Goal: Feedback & Contribution: Submit feedback/report problem

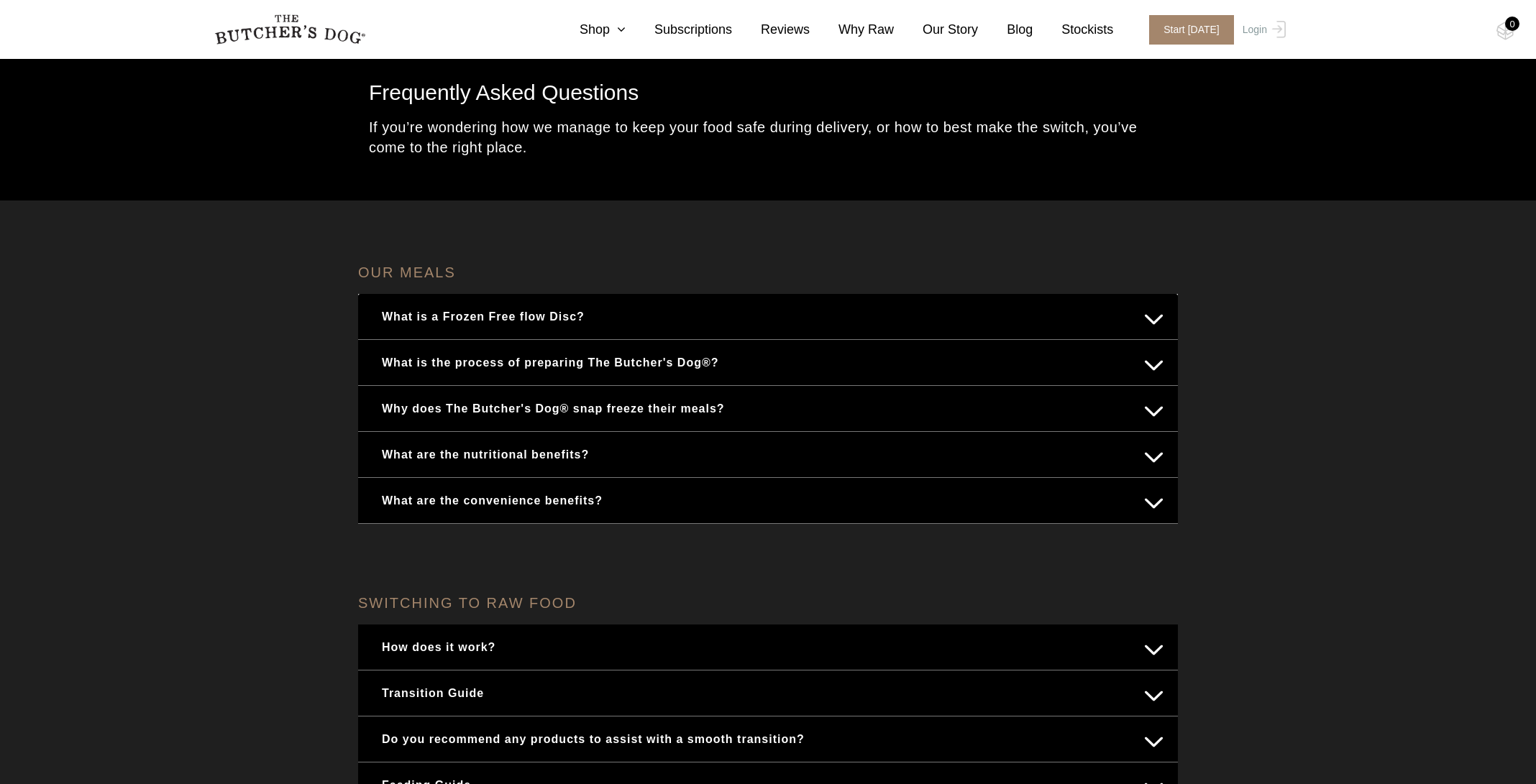
scroll to position [193, 0]
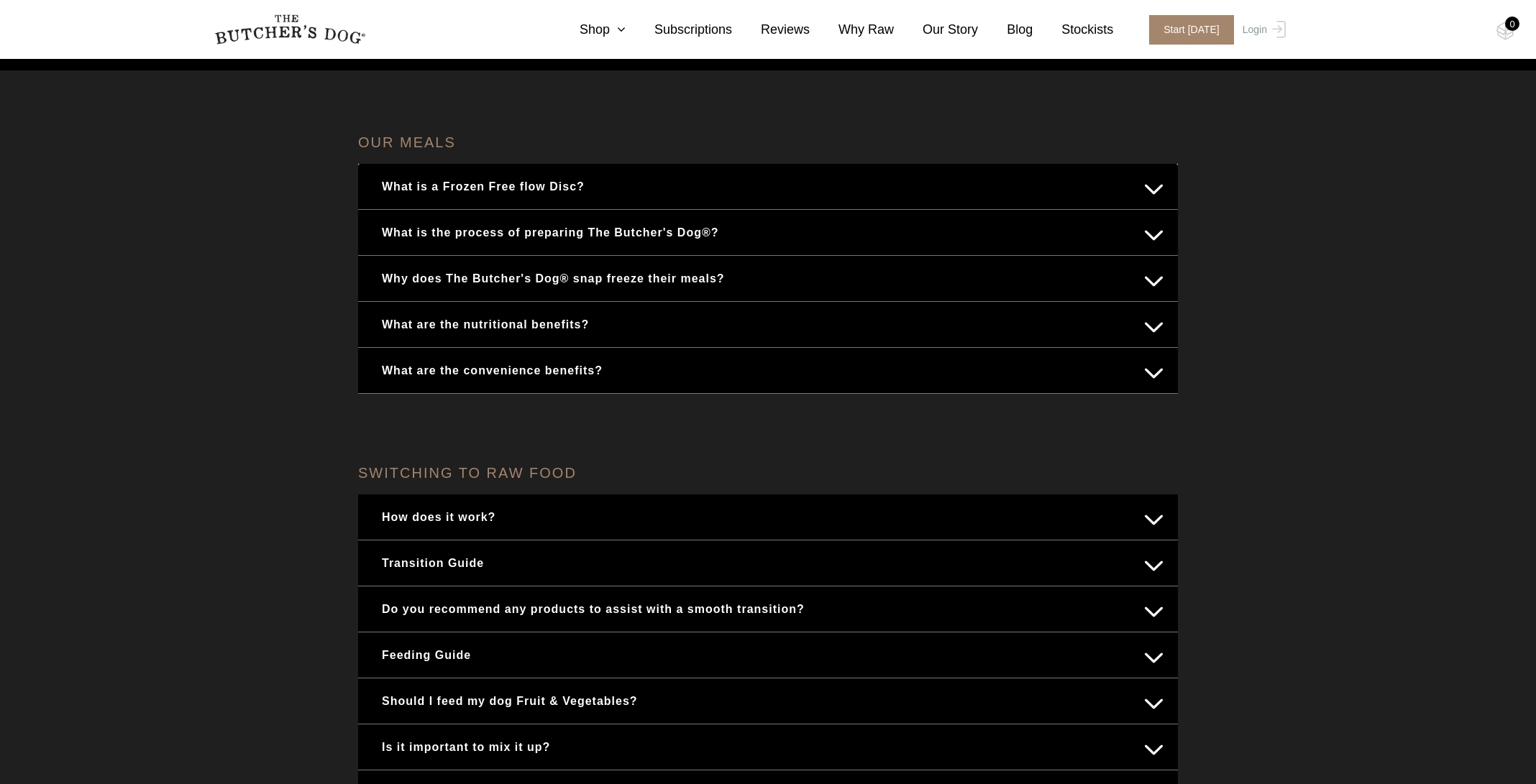
click at [454, 653] on button "Feeding Guide" at bounding box center [767, 655] width 791 height 28
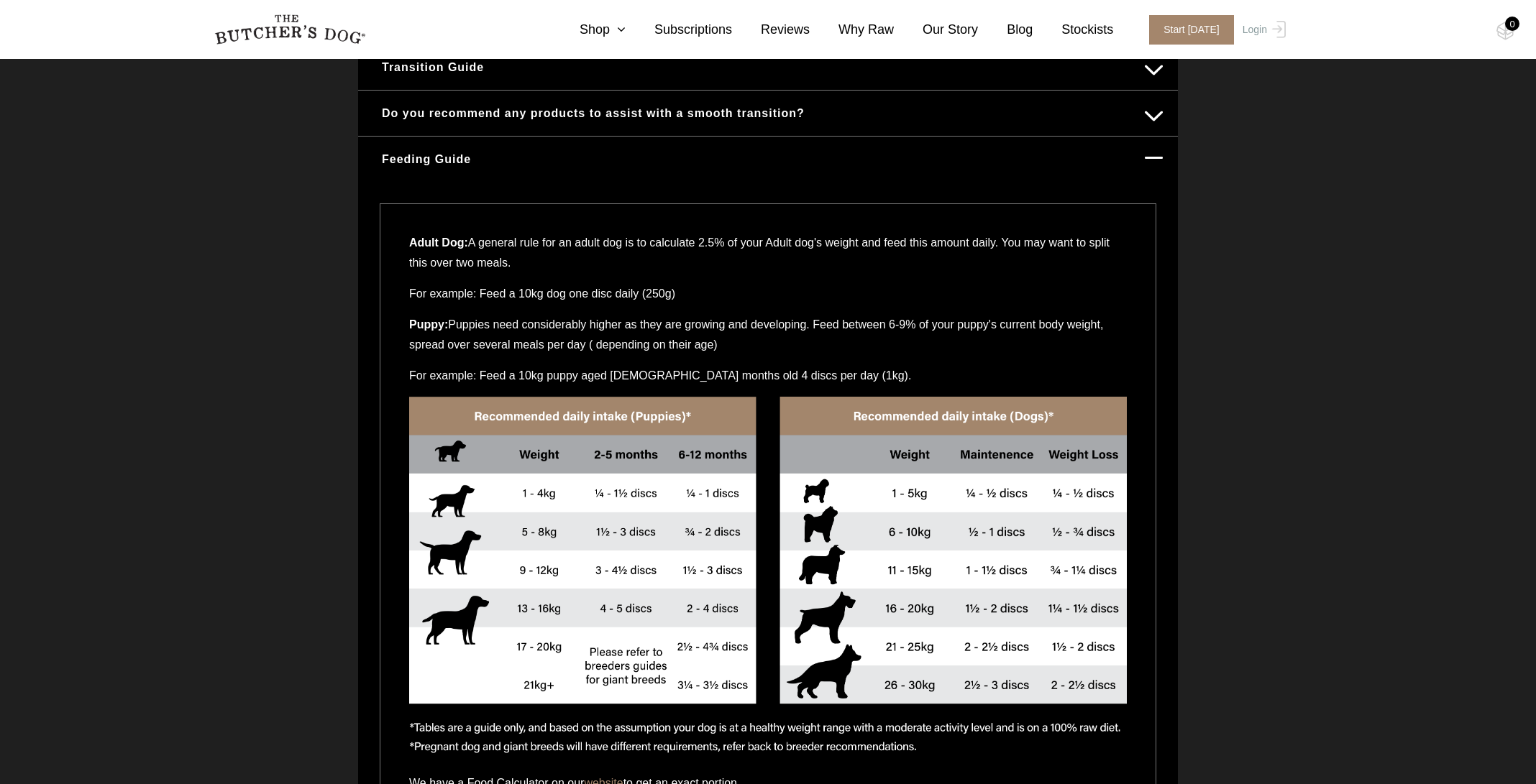
scroll to position [769, 0]
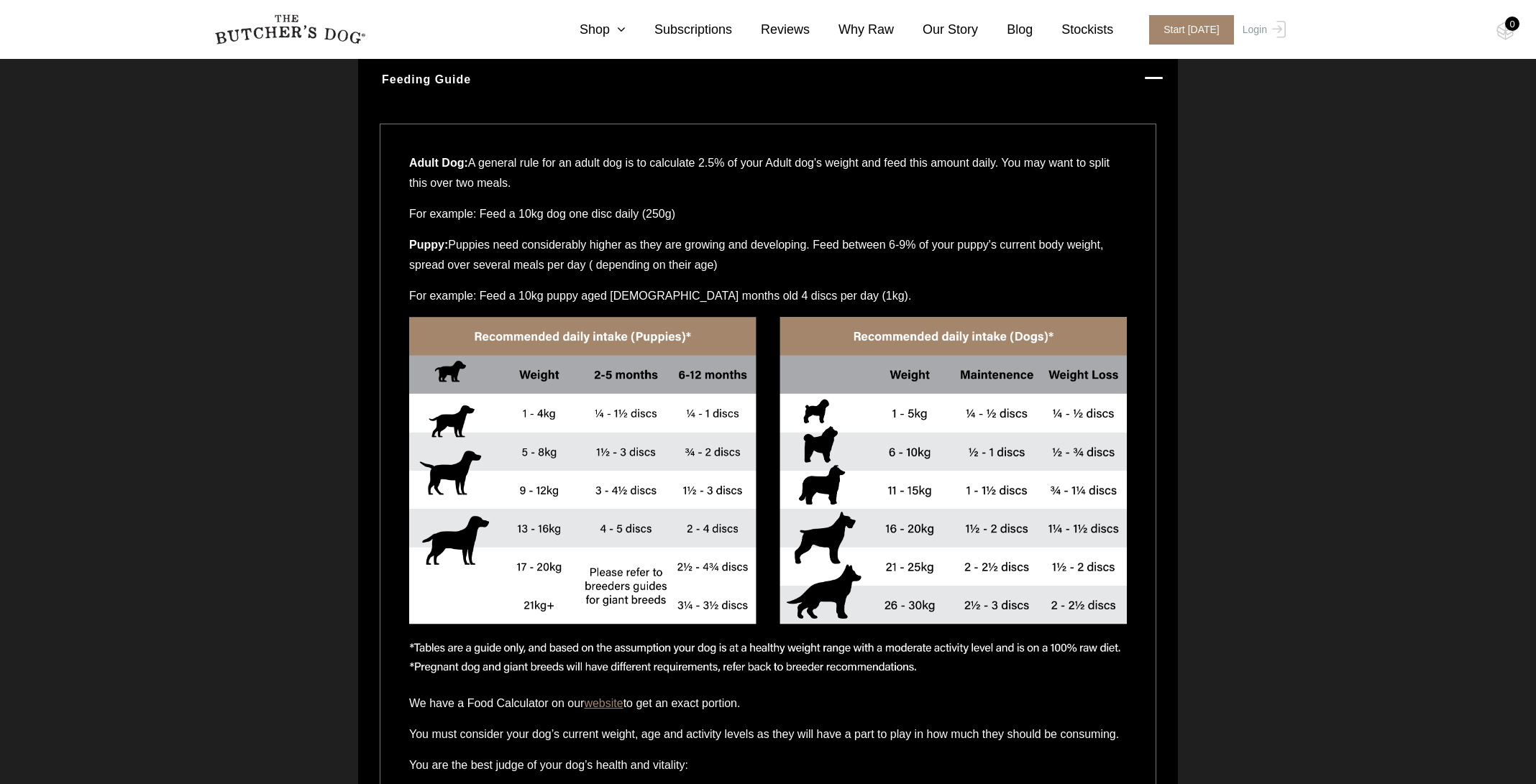
click at [609, 702] on link "website" at bounding box center [603, 703] width 39 height 13
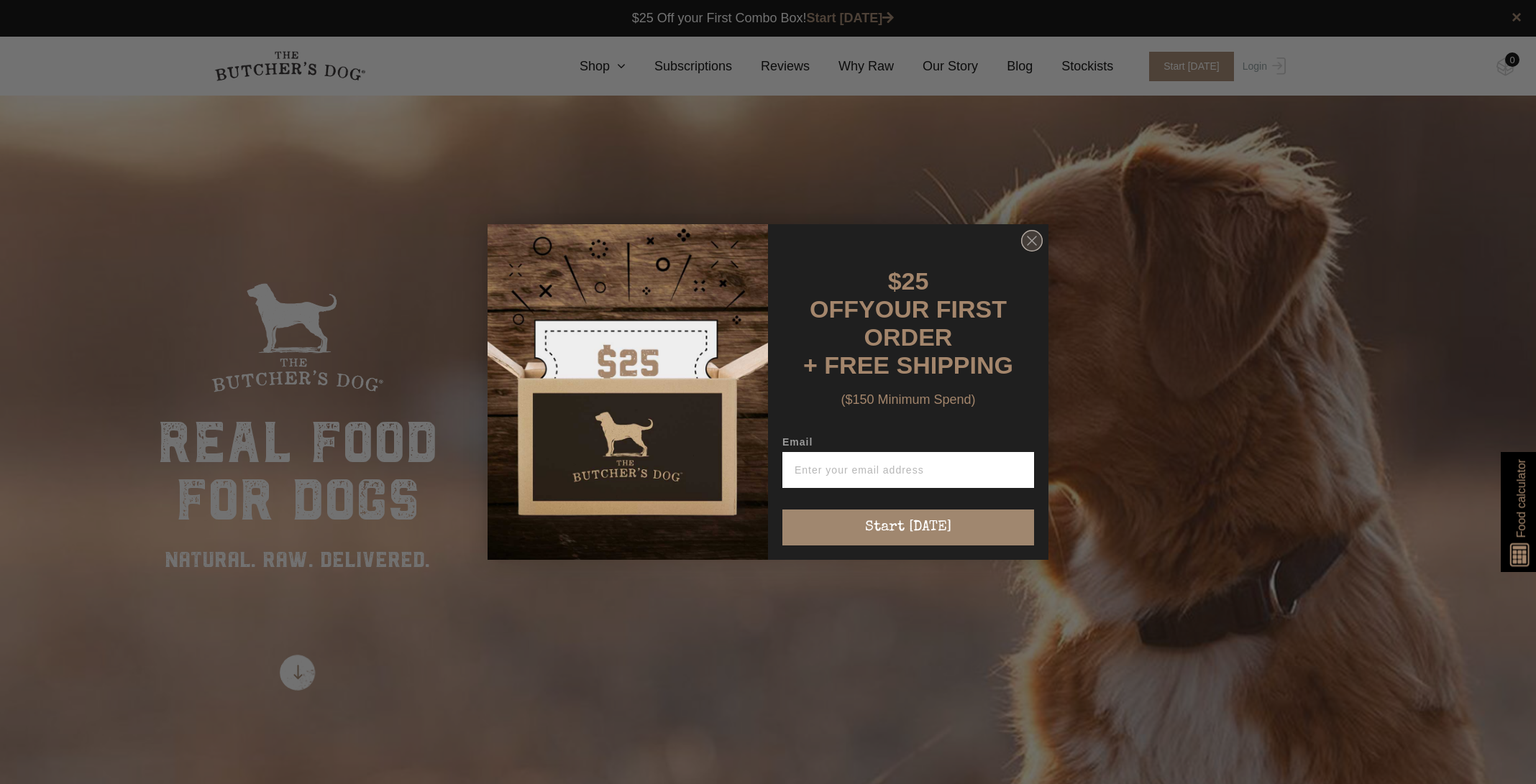
click at [1032, 245] on icon "Close dialog" at bounding box center [1032, 241] width 9 height 9
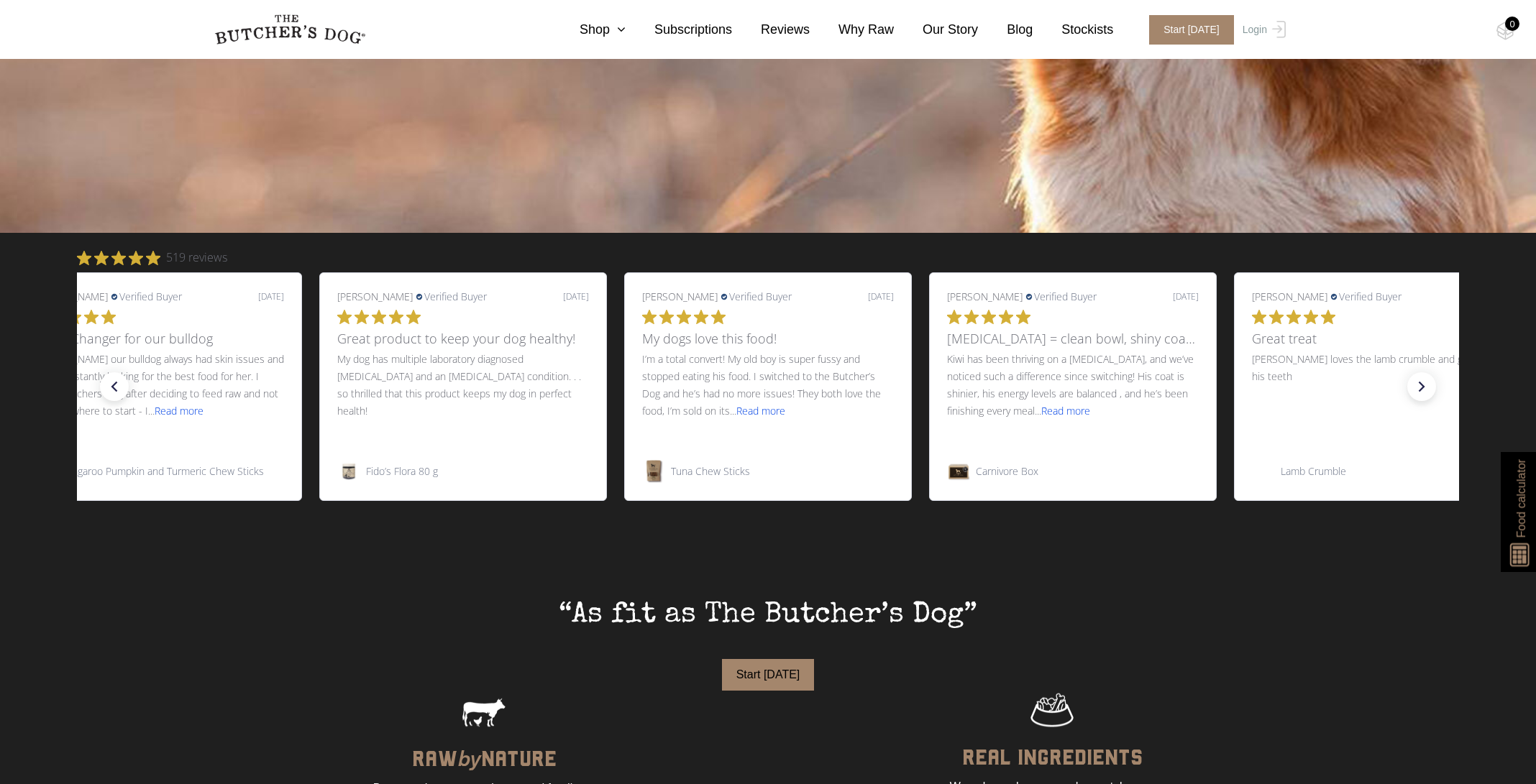
scroll to position [899, 0]
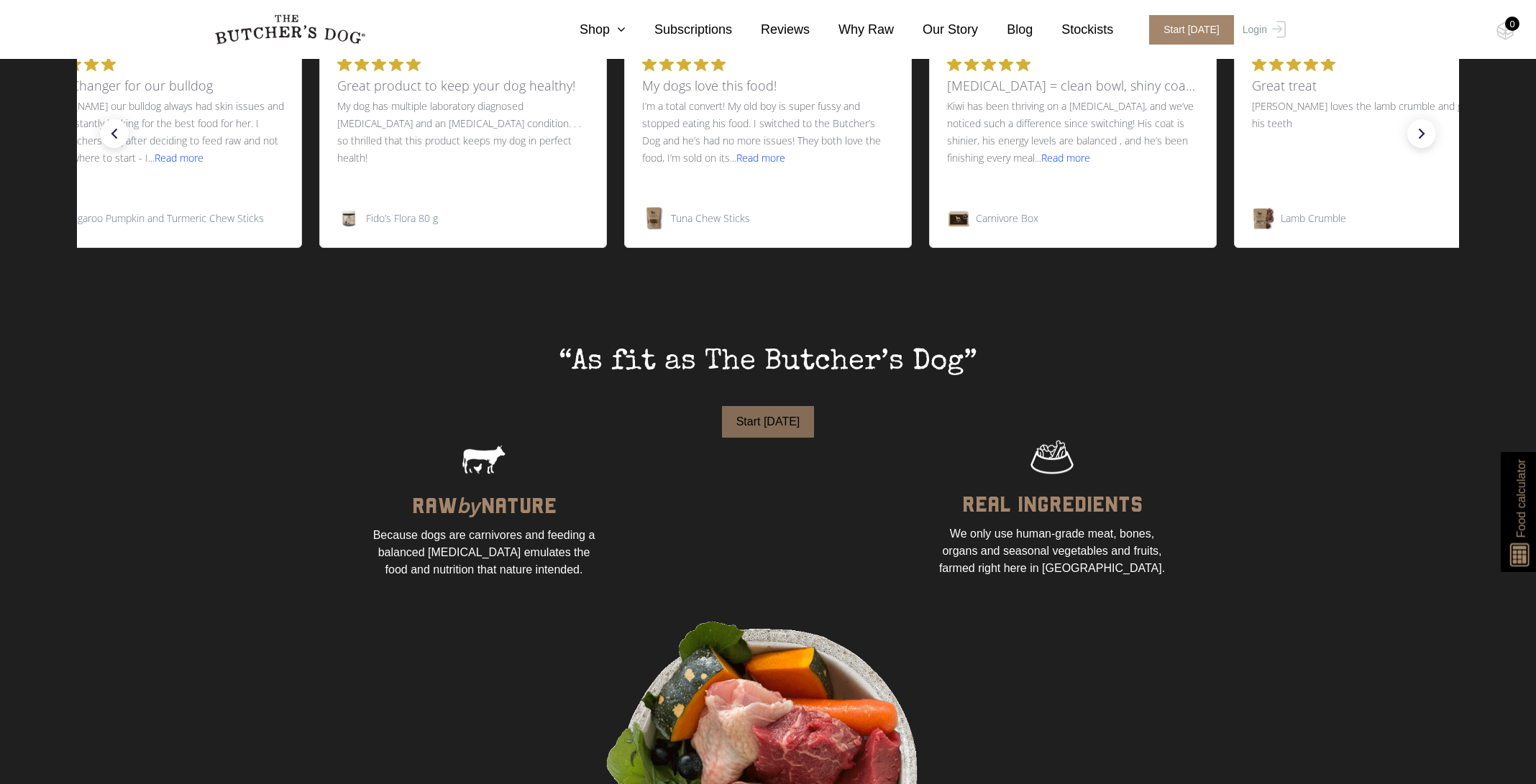
click at [774, 422] on button "Start [DATE]" at bounding box center [768, 421] width 93 height 32
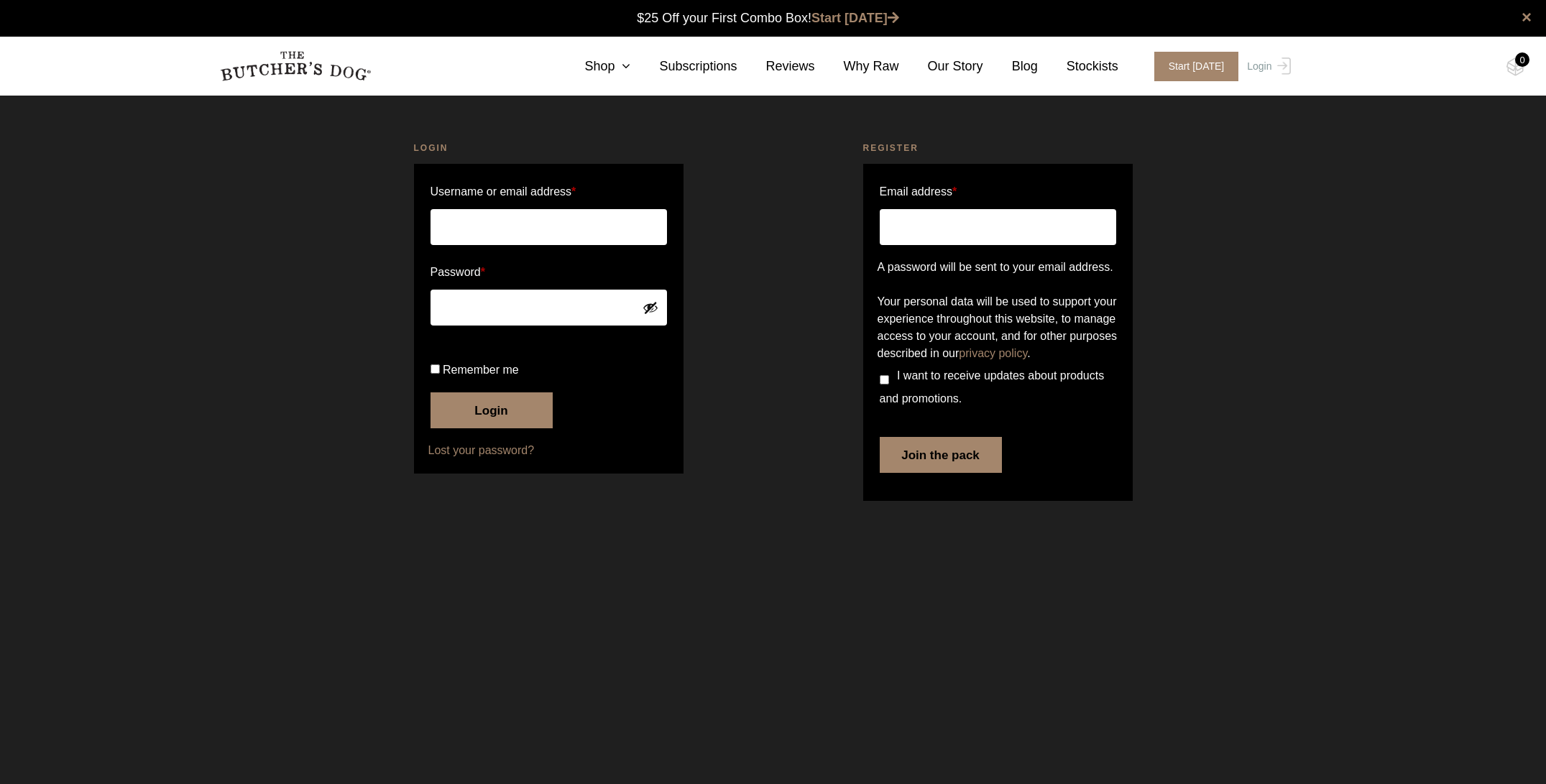
type input "rachelmac@iinet.net.au"
click at [513, 429] on button "Login" at bounding box center [491, 410] width 122 height 36
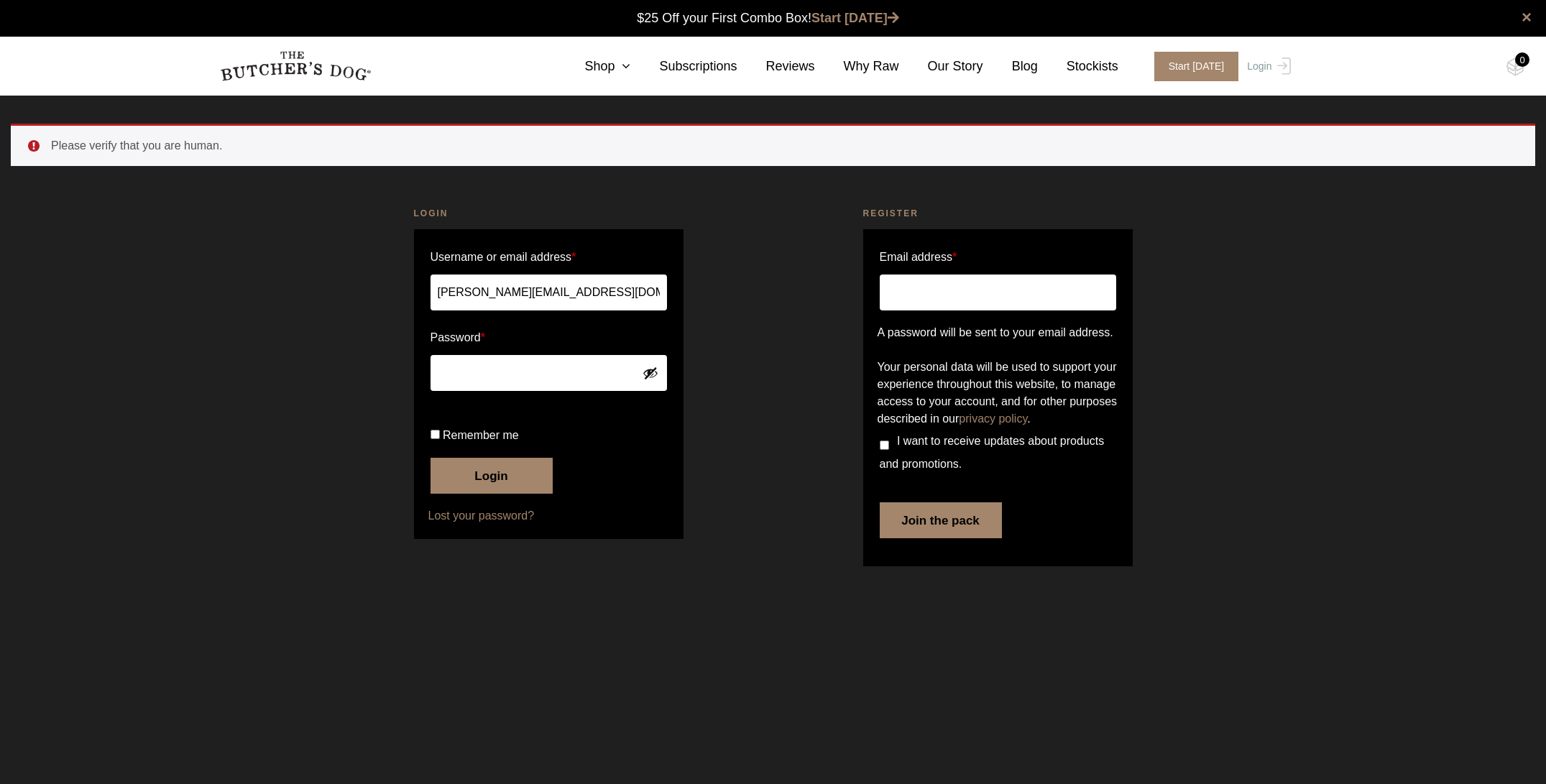
click at [496, 493] on button "Login" at bounding box center [491, 476] width 122 height 36
click at [881, 67] on link "Why Raw" at bounding box center [857, 66] width 84 height 19
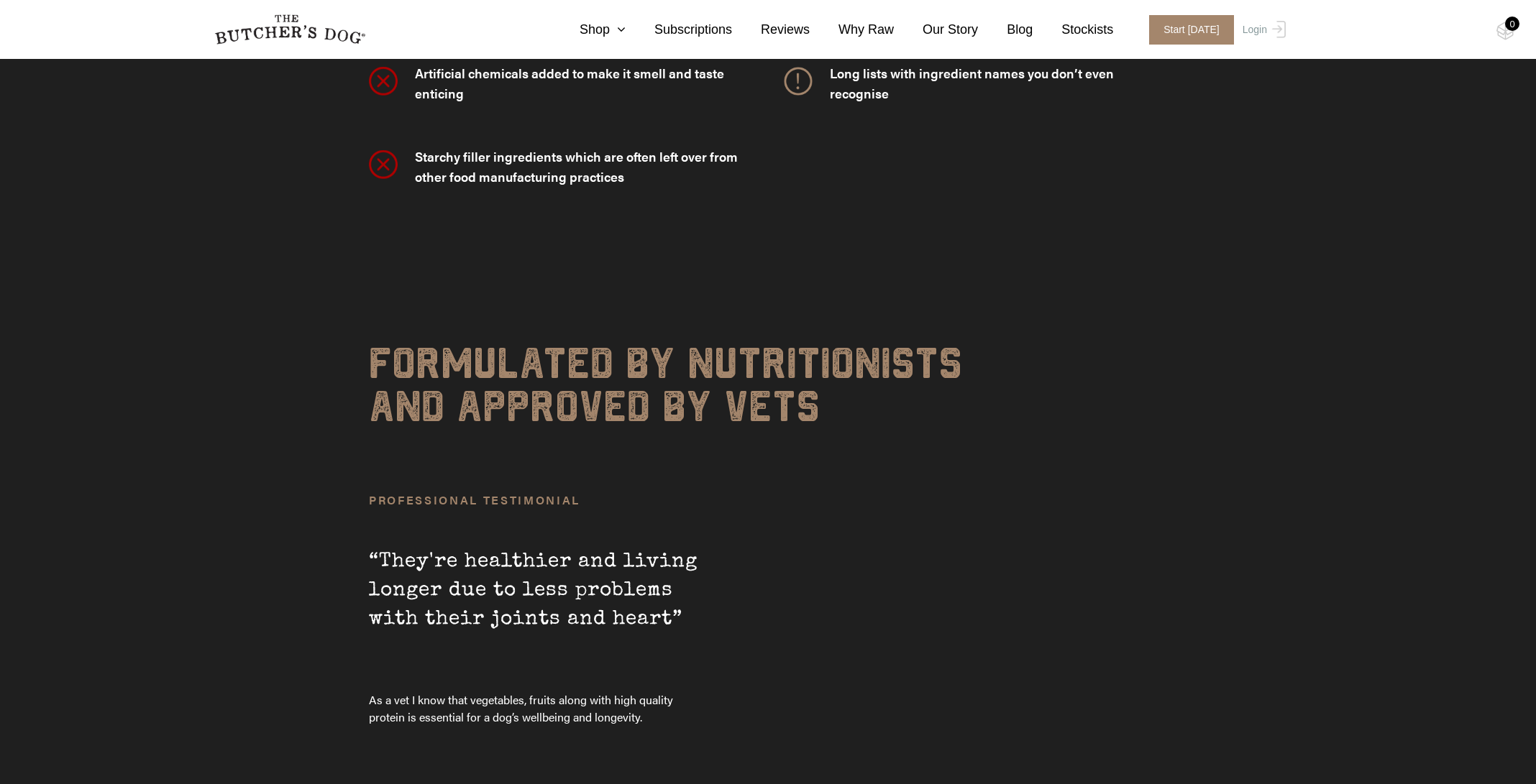
scroll to position [4917, 0]
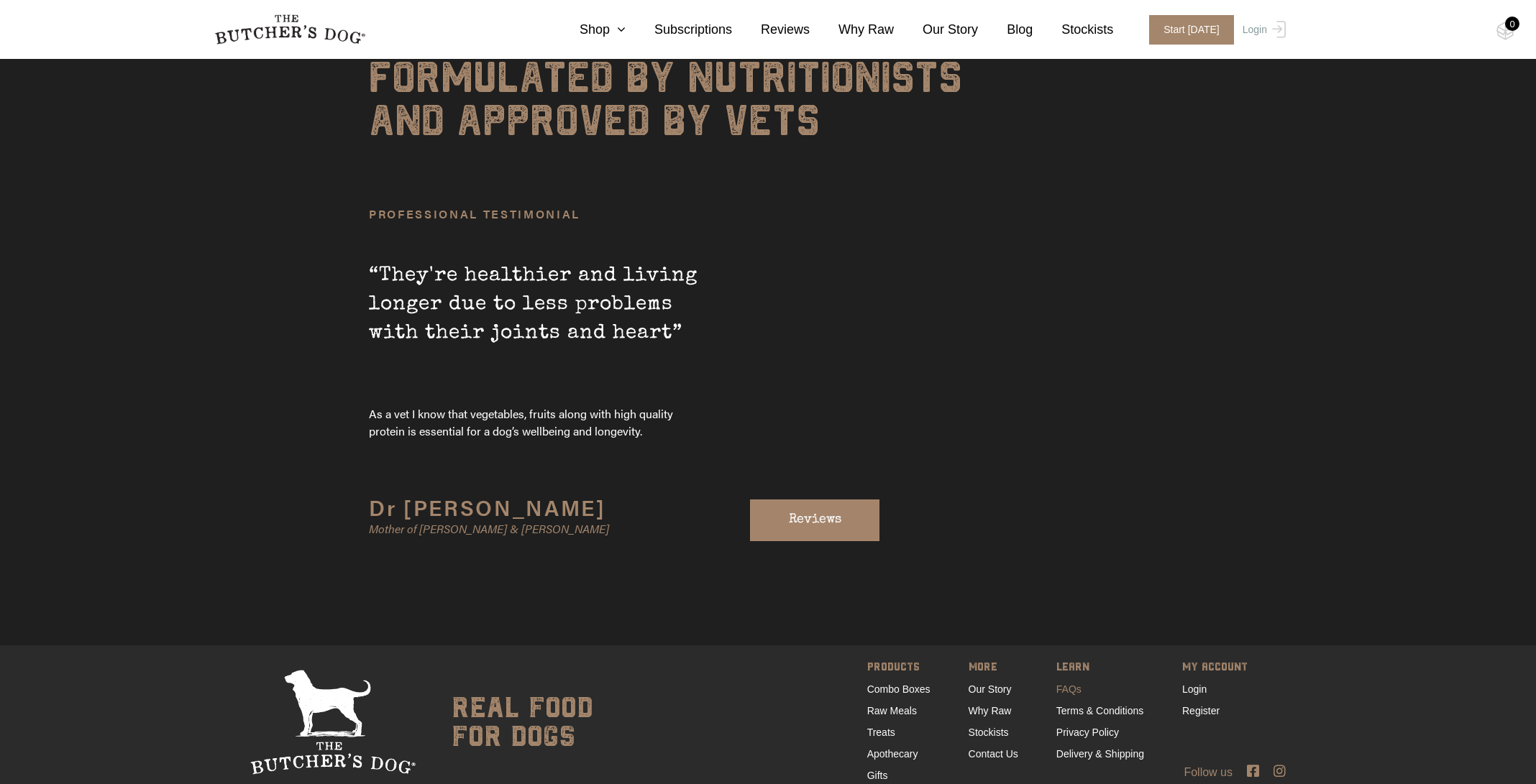
click at [1066, 684] on link "FAQs" at bounding box center [1069, 690] width 25 height 12
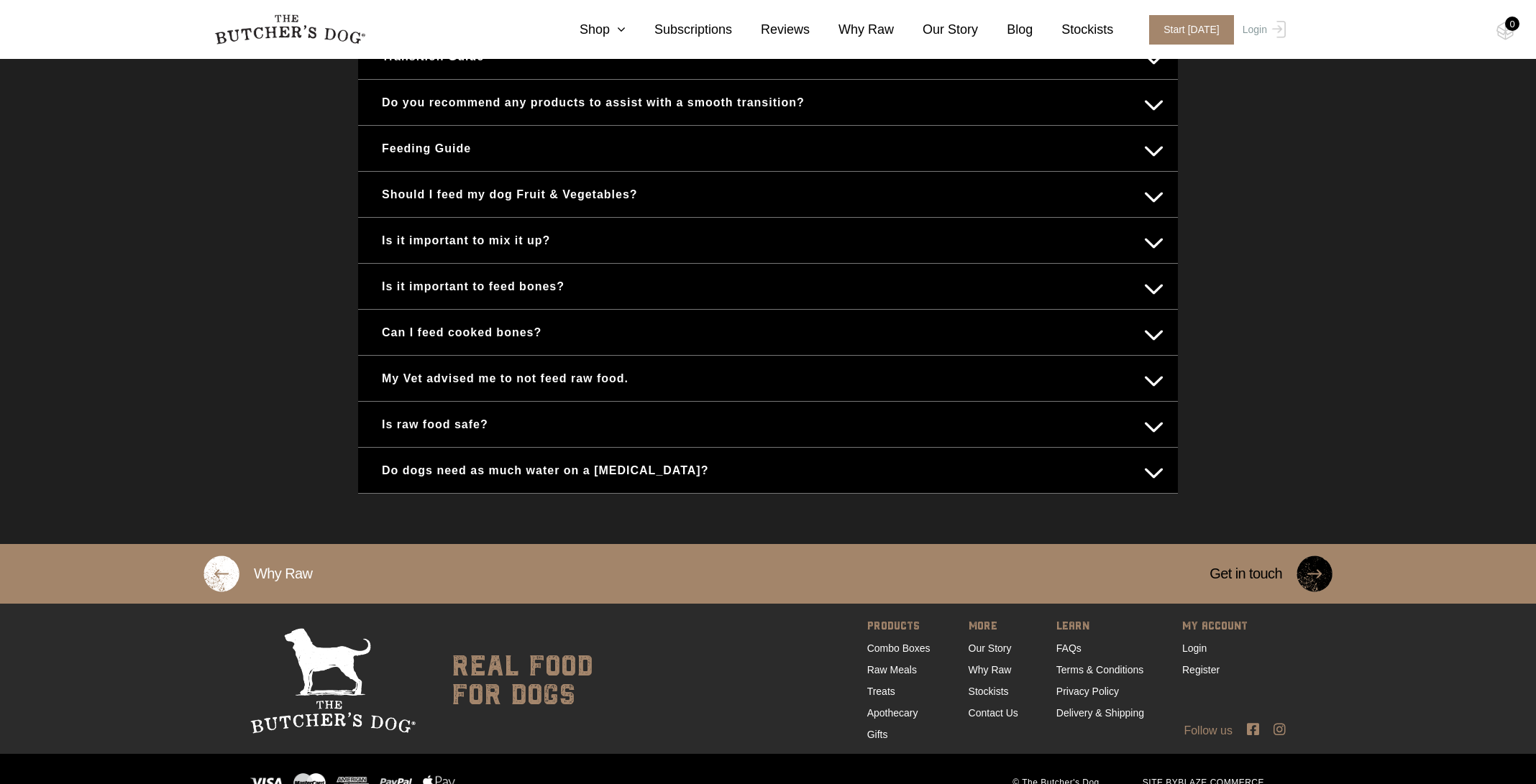
scroll to position [643, 0]
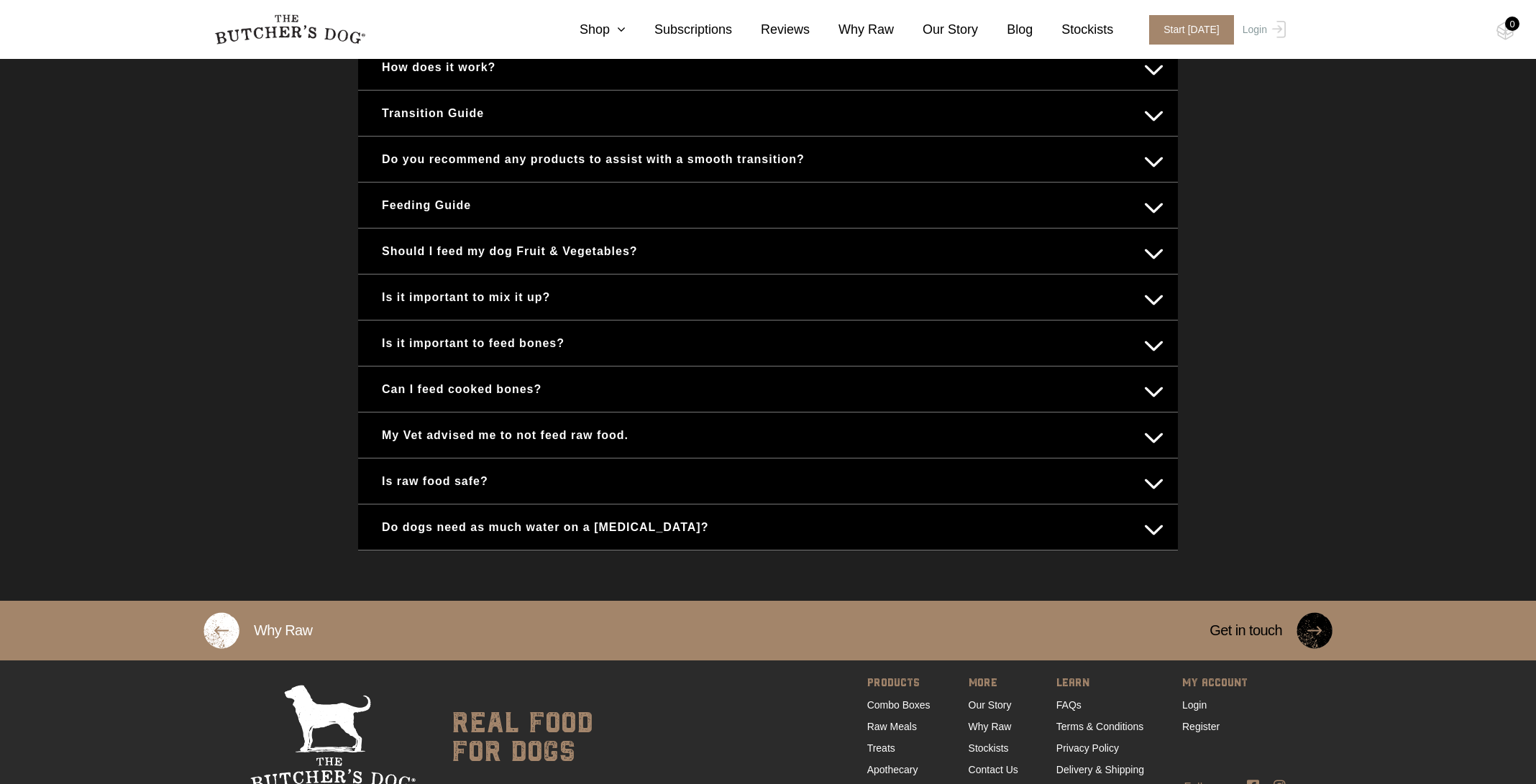
click at [436, 207] on button "Feeding Guide" at bounding box center [767, 205] width 791 height 28
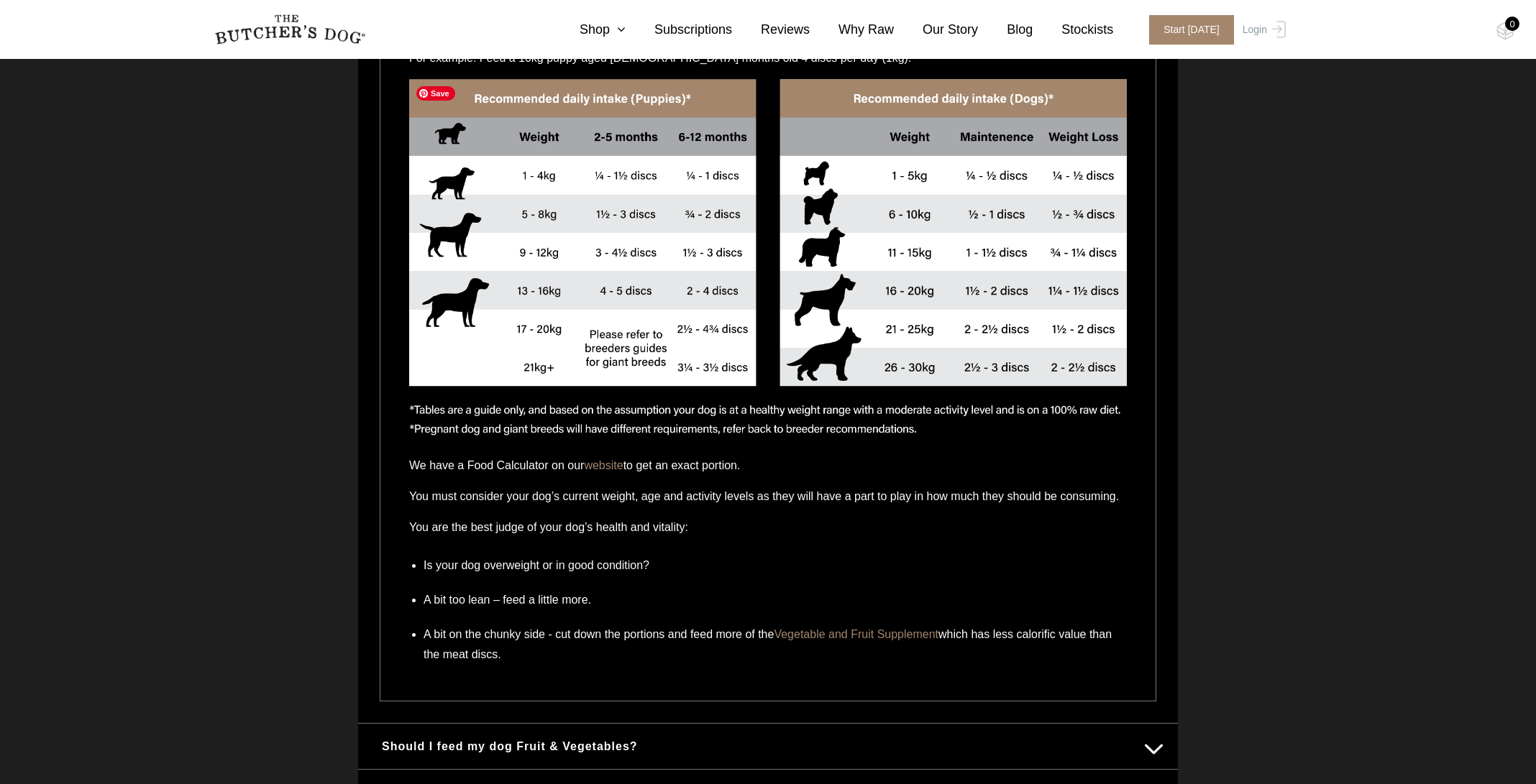
scroll to position [1083, 0]
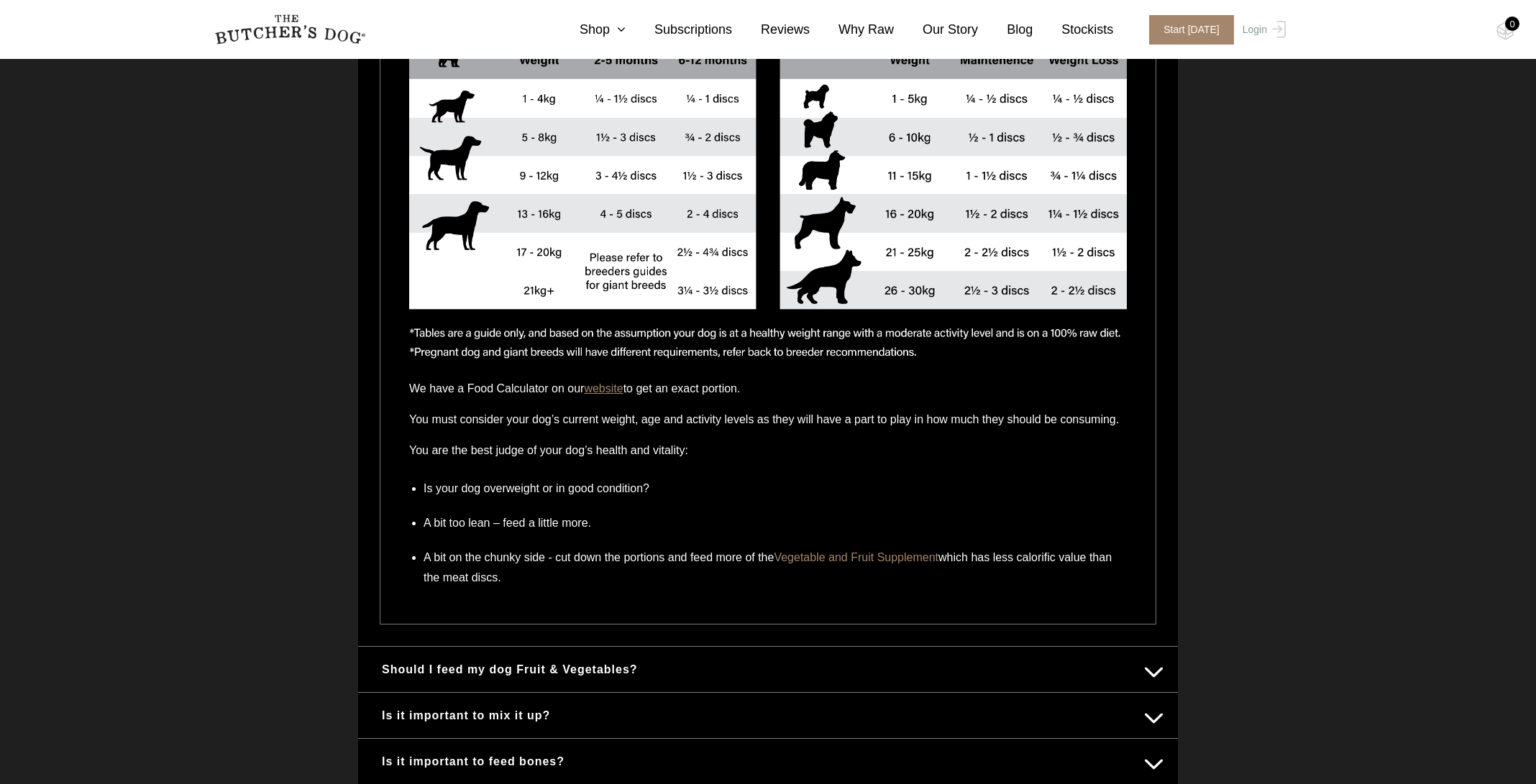
click at [619, 389] on link "website" at bounding box center [603, 388] width 39 height 13
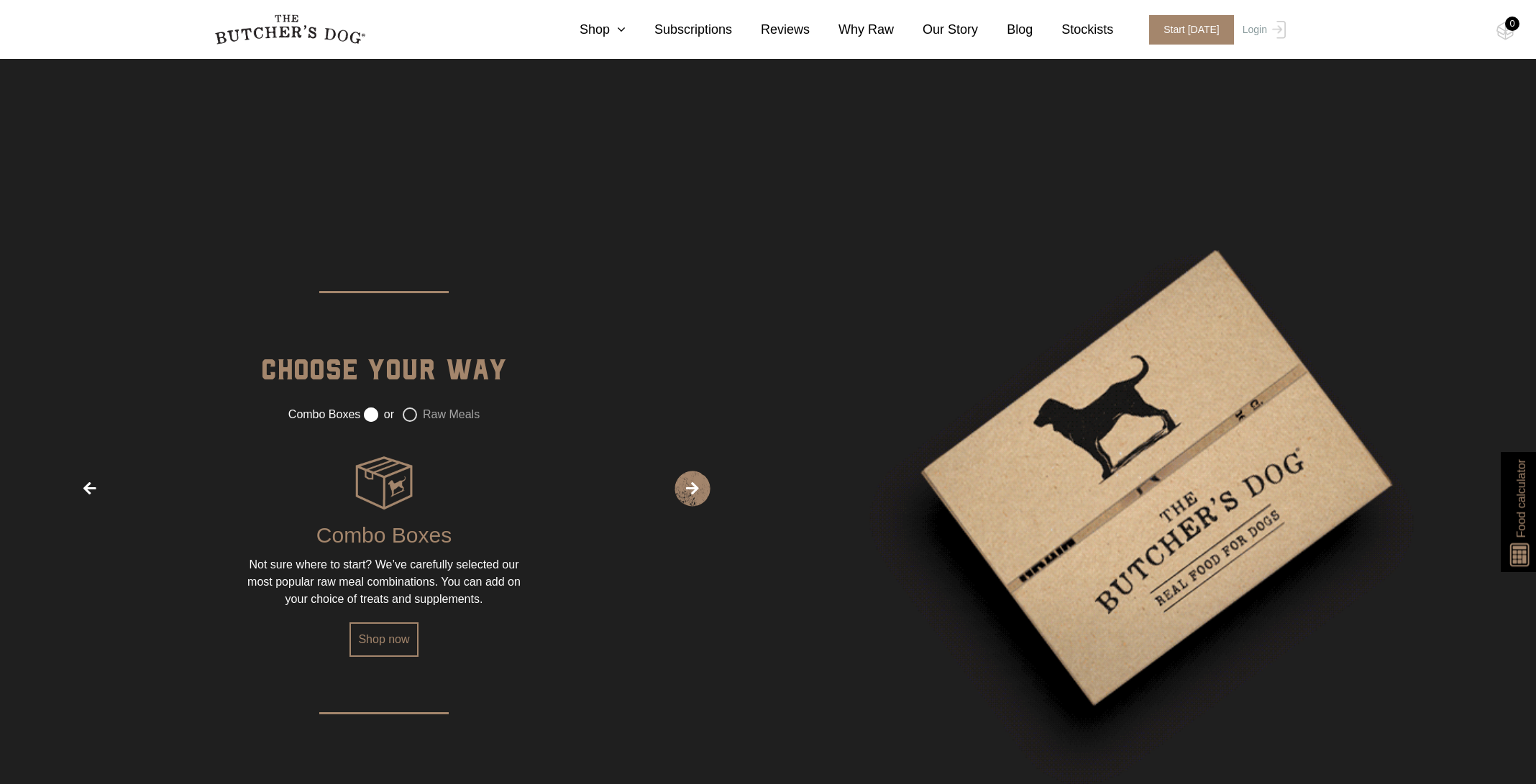
scroll to position [1998, 0]
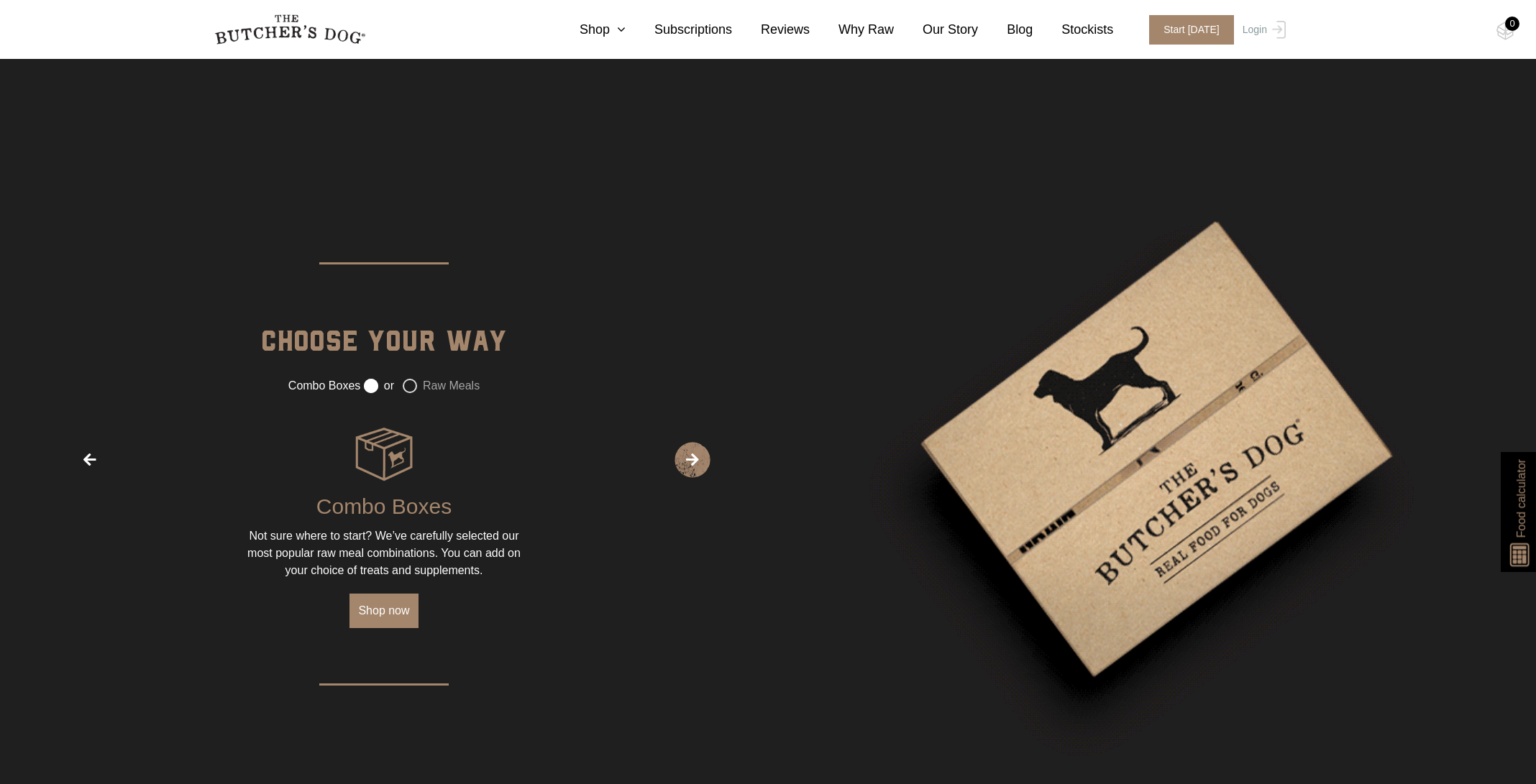
click at [405, 628] on link "Shop now" at bounding box center [383, 610] width 68 height 35
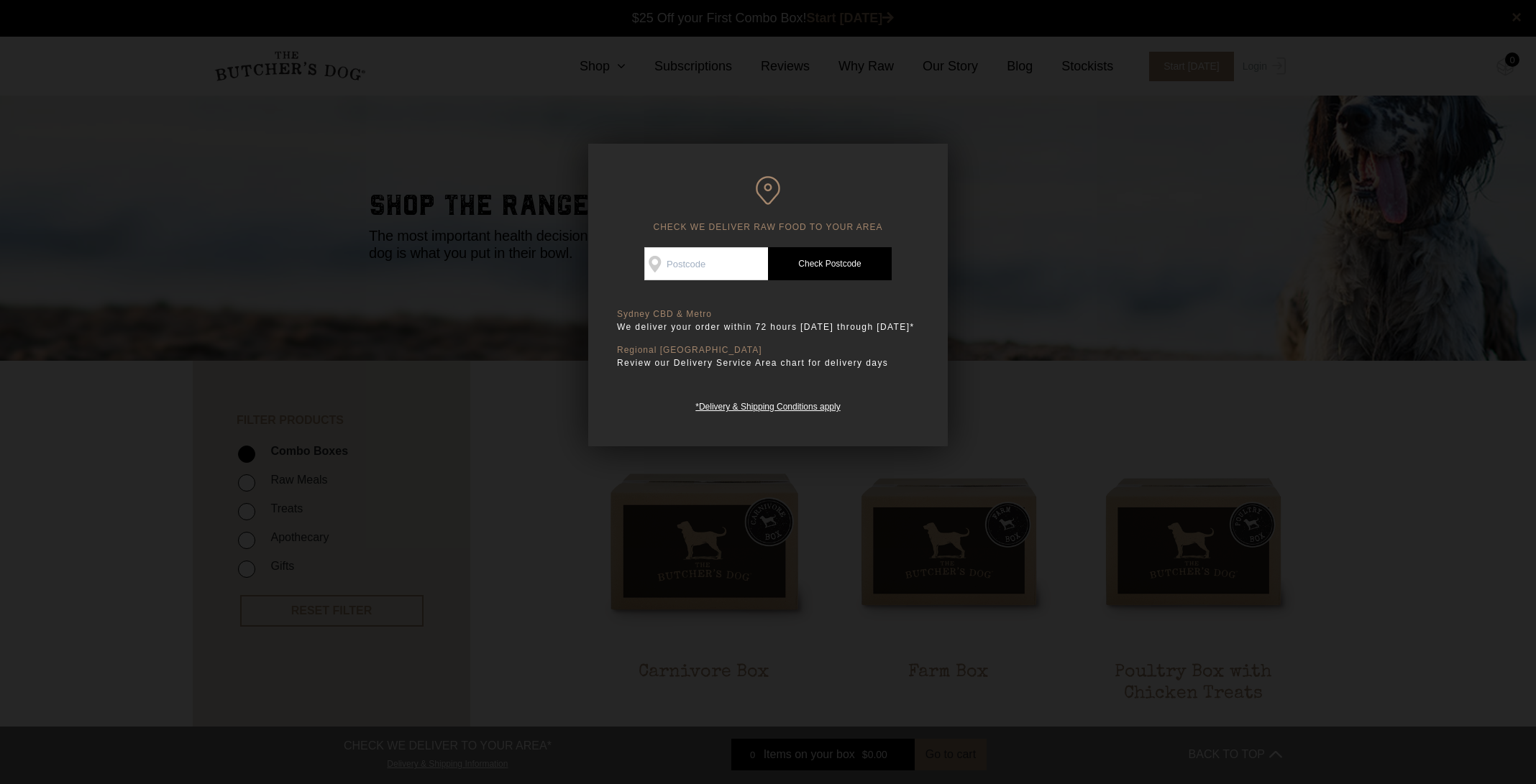
click at [718, 261] on input "Check Availability At" at bounding box center [706, 263] width 124 height 33
type input "2097"
click at [831, 266] on link "Check Postcode" at bounding box center [830, 263] width 124 height 33
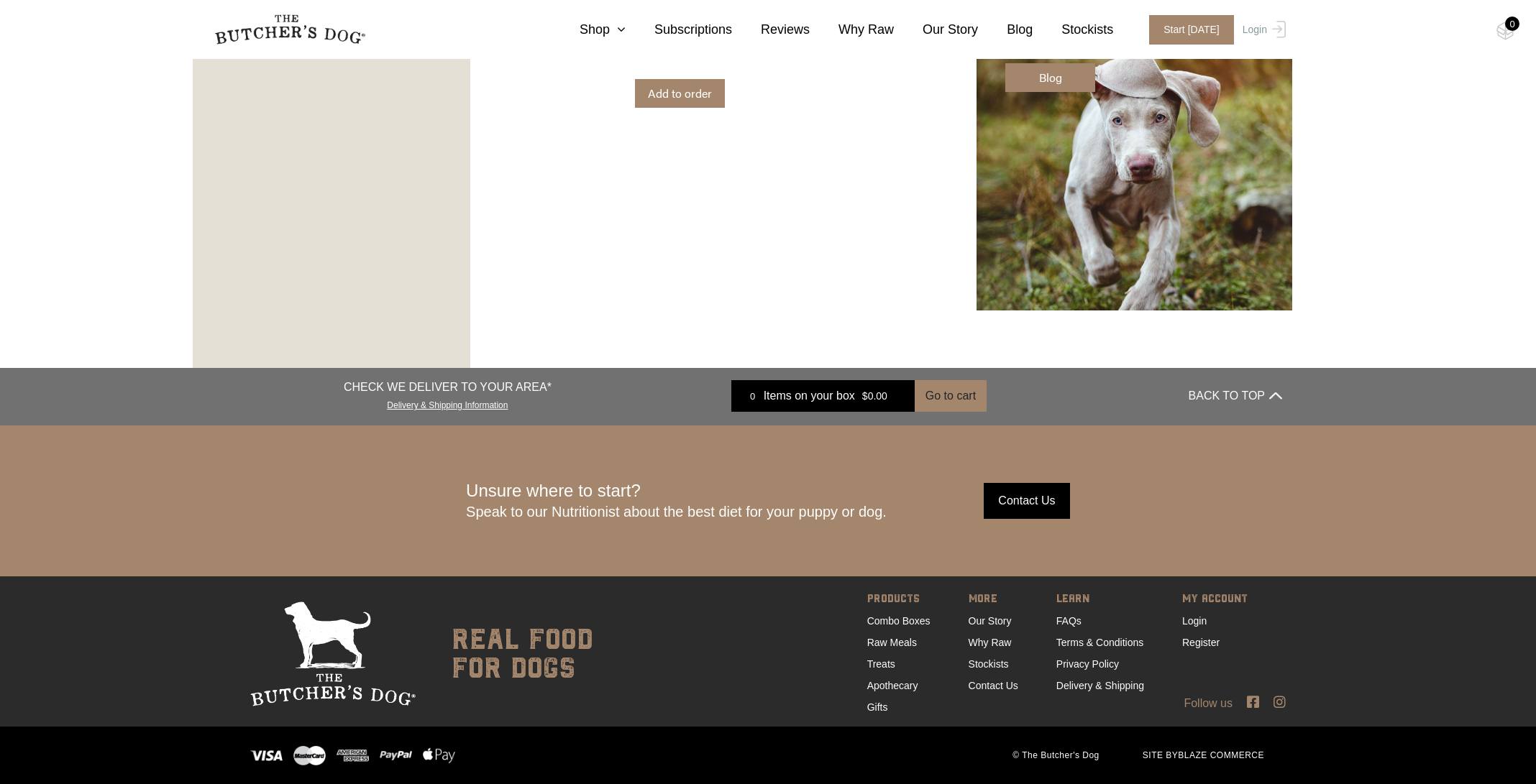
scroll to position [2016, 0]
click at [1019, 493] on input "Contact Us" at bounding box center [1026, 501] width 86 height 36
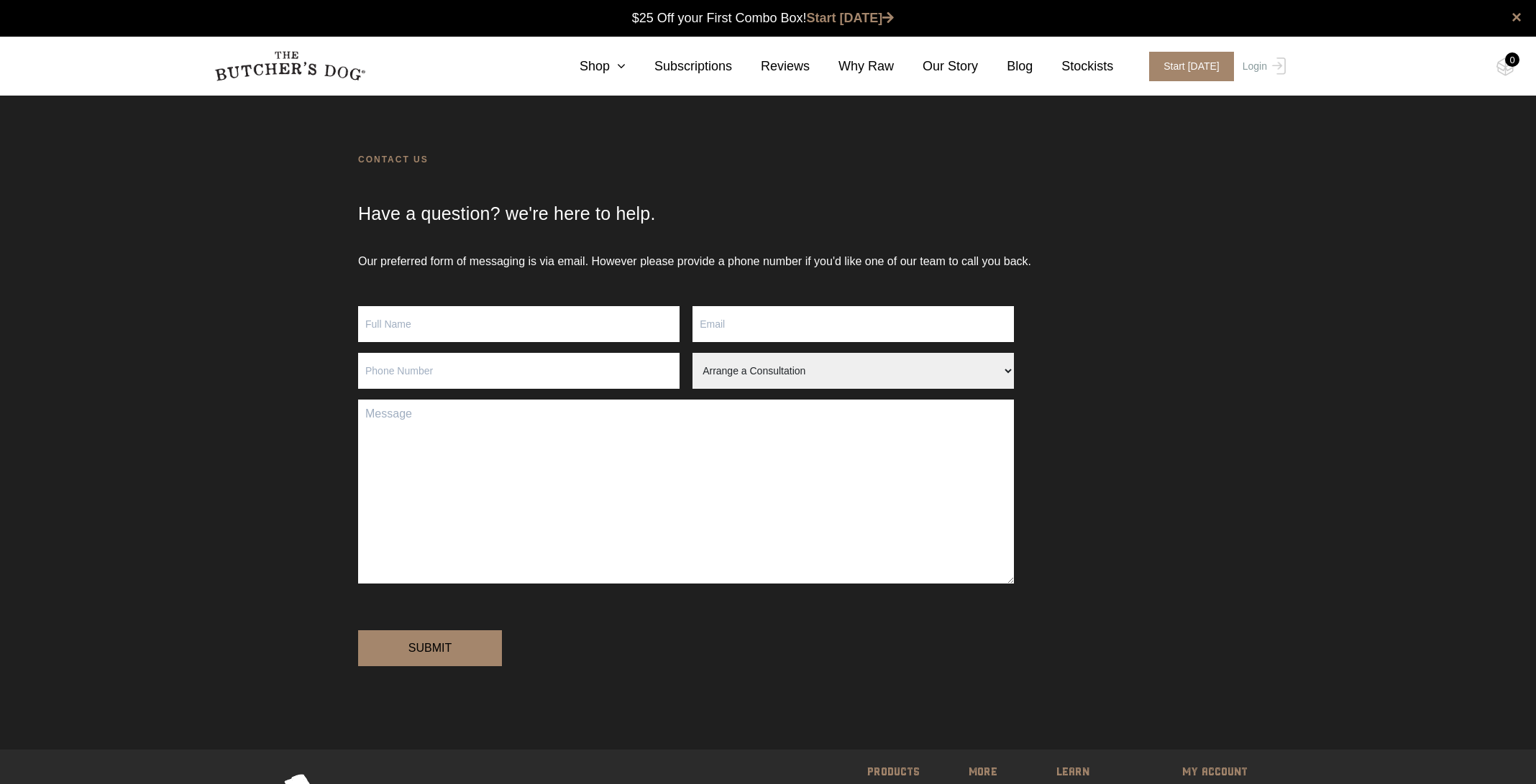
click at [583, 312] on input "Contact form" at bounding box center [519, 324] width 321 height 36
type input "[PERSON_NAME]"
type input "[PERSON_NAME][EMAIL_ADDRESS][DOMAIN_NAME]"
type input "0404293702"
click at [783, 379] on select "Arrange a Consultation Become a Stockist Order Query Stock Enquiry" at bounding box center [853, 371] width 321 height 36
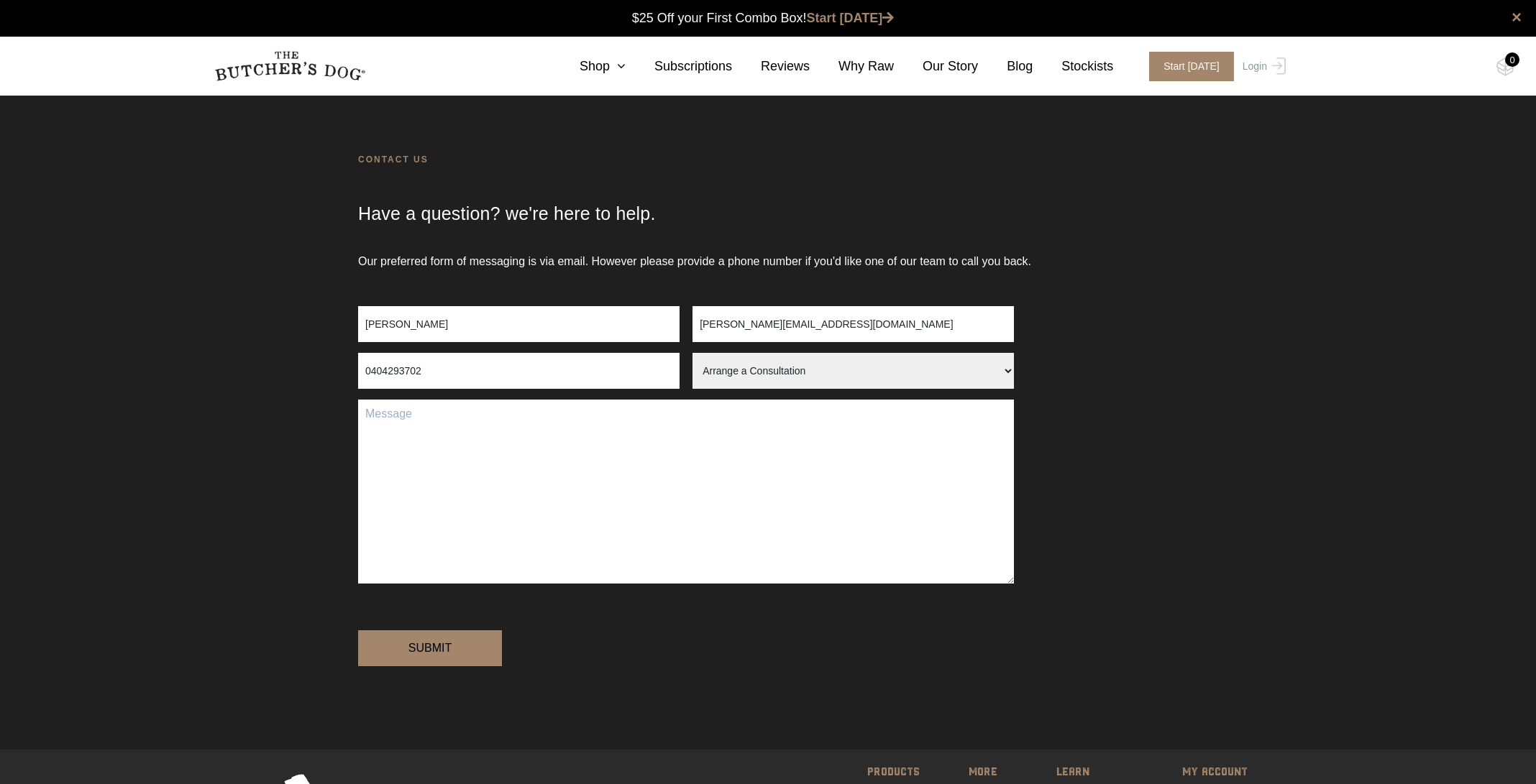
select select "Order Query"
click at [692, 353] on select "Arrange a Consultation Become a Stockist Order Query Stock Enquiry" at bounding box center [853, 371] width 321 height 36
click at [680, 452] on textarea "Contact form" at bounding box center [686, 491] width 655 height 184
type textarea "Hi I am trying to go to the food calculator on your website but it's not workin…"
